Goal: Navigation & Orientation: Find specific page/section

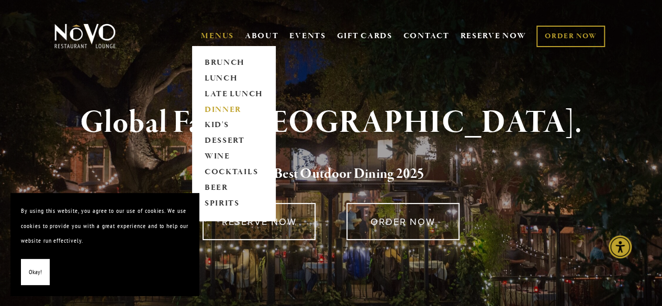
click at [216, 108] on link "DINNER" at bounding box center [233, 110] width 65 height 16
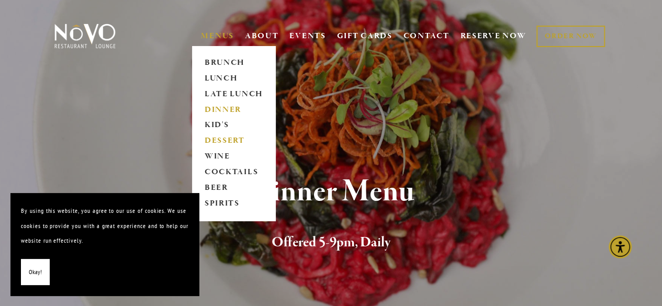
click at [215, 138] on link "DESSERT" at bounding box center [233, 141] width 65 height 16
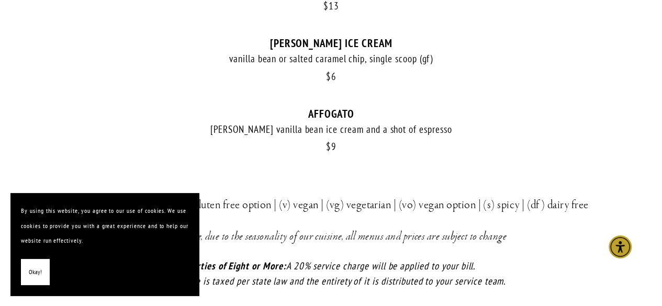
scroll to position [858, 0]
